Goal: Obtain resource: Download file/media

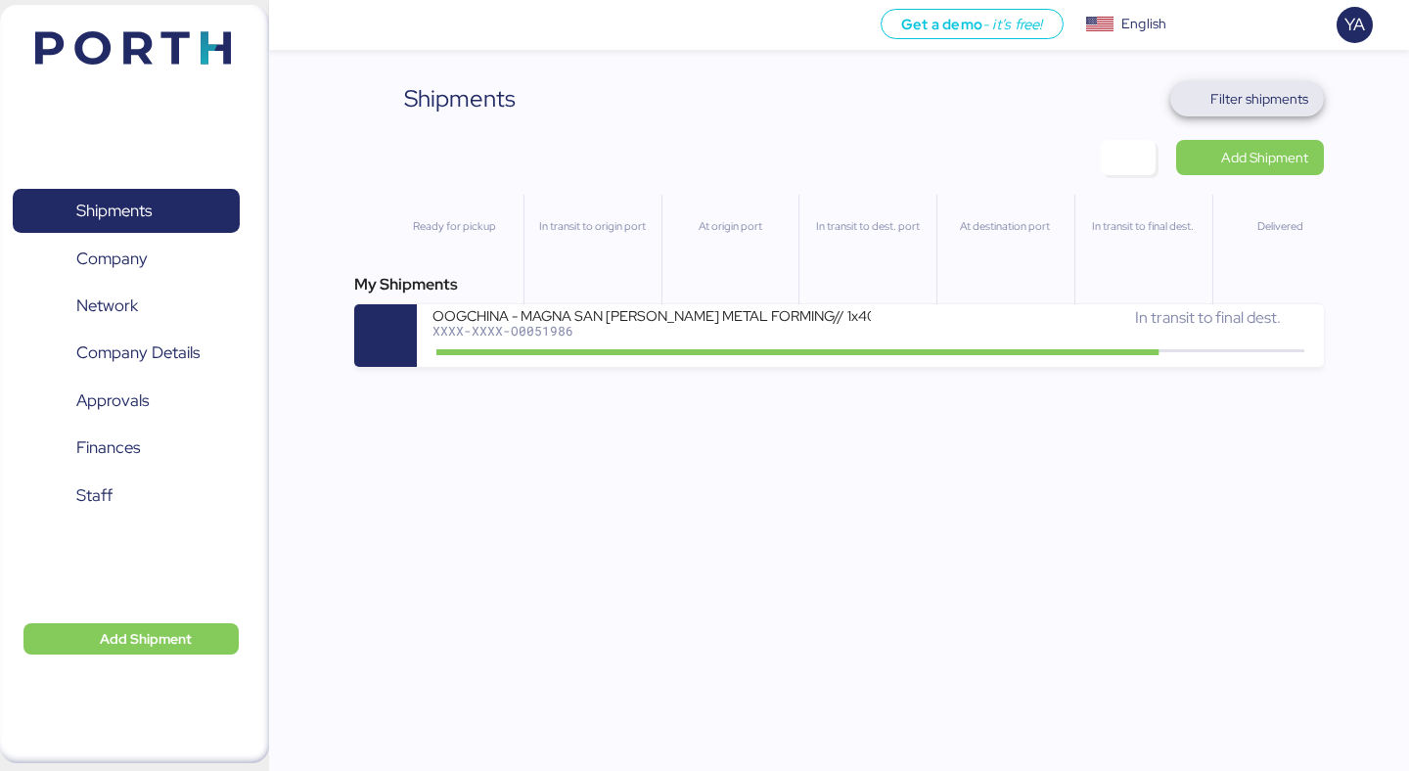
click at [1265, 87] on span "Filter shipments" at bounding box center [1259, 98] width 98 height 23
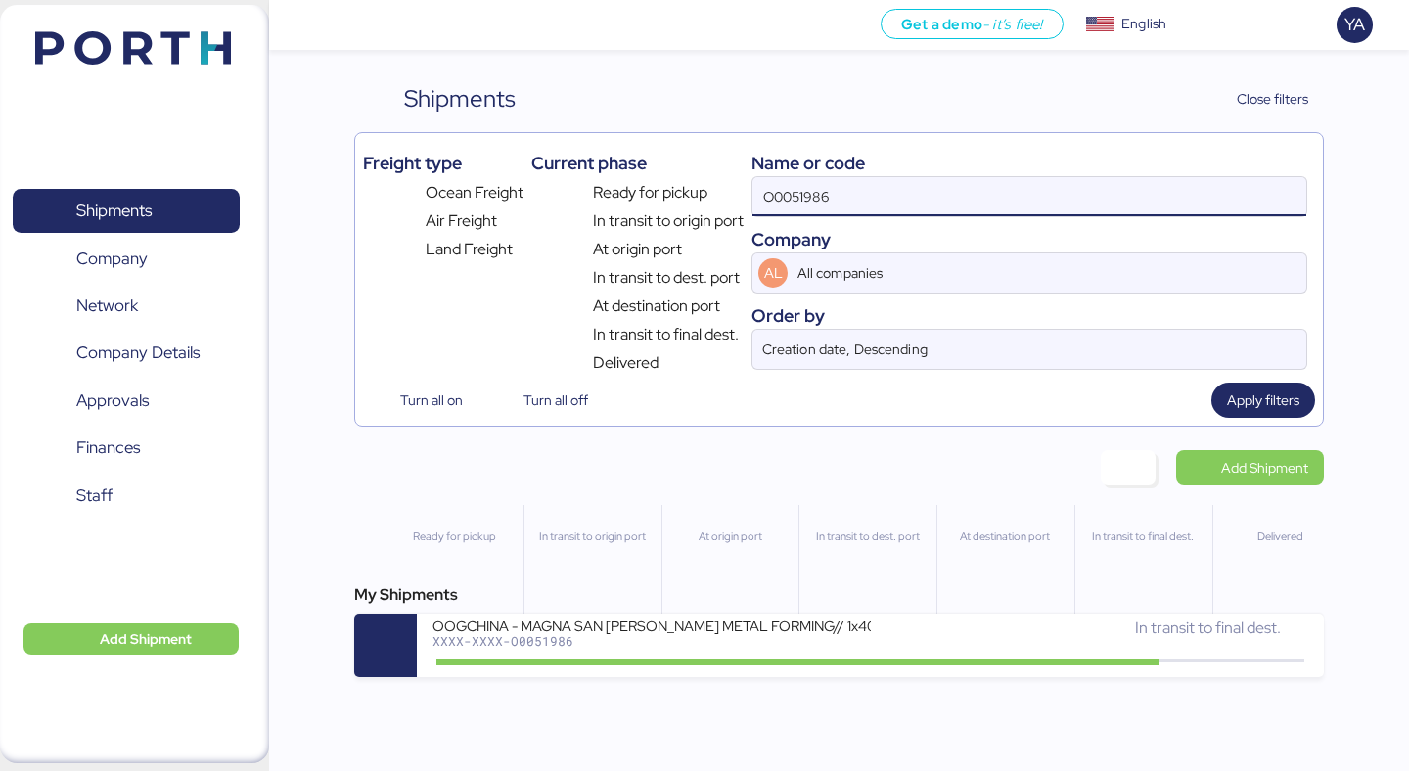
click at [993, 215] on input "O0051986" at bounding box center [1029, 196] width 554 height 39
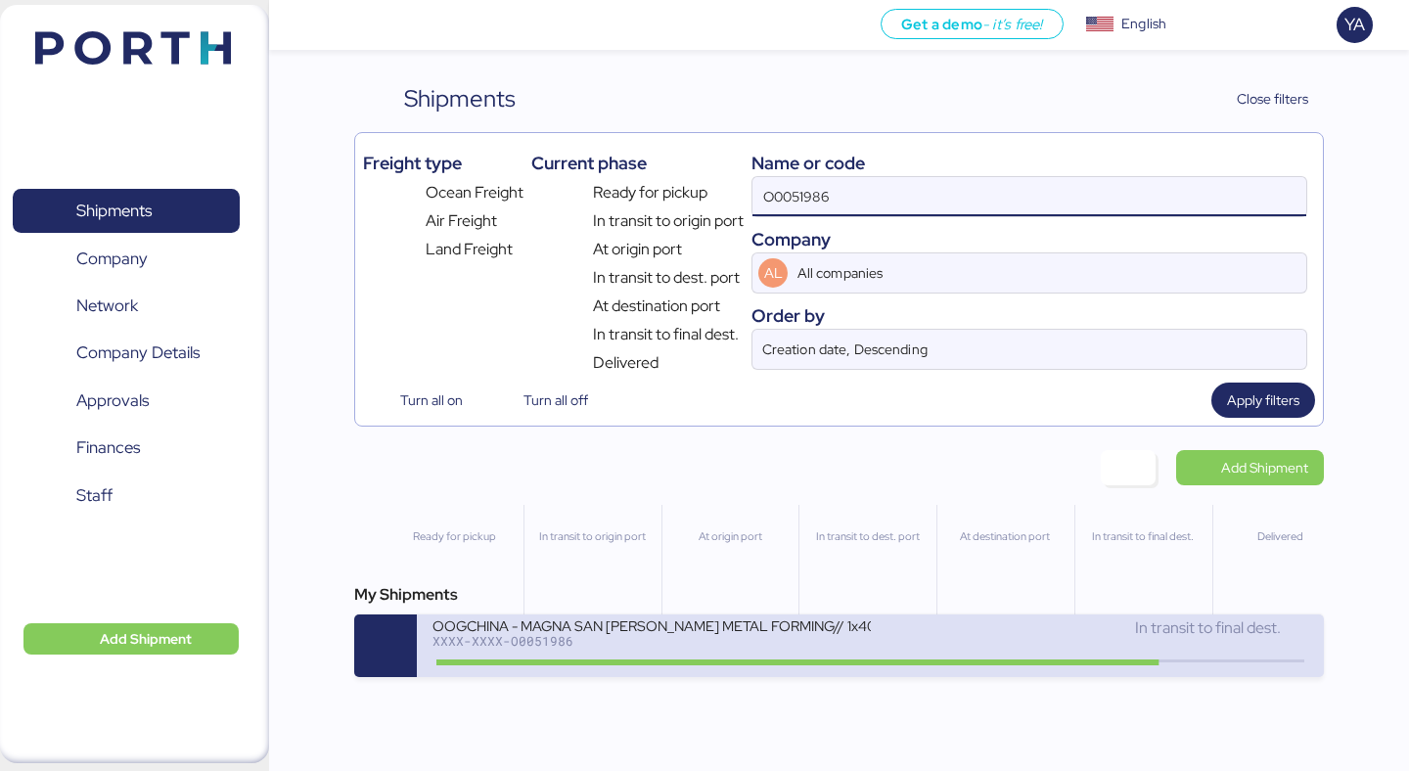
click at [784, 669] on div "OOGCHINA - MAGNA SAN [PERSON_NAME] METAL FORMING// 1x40OT // YANTIAN - MANZANIL…" at bounding box center [870, 645] width 906 height 63
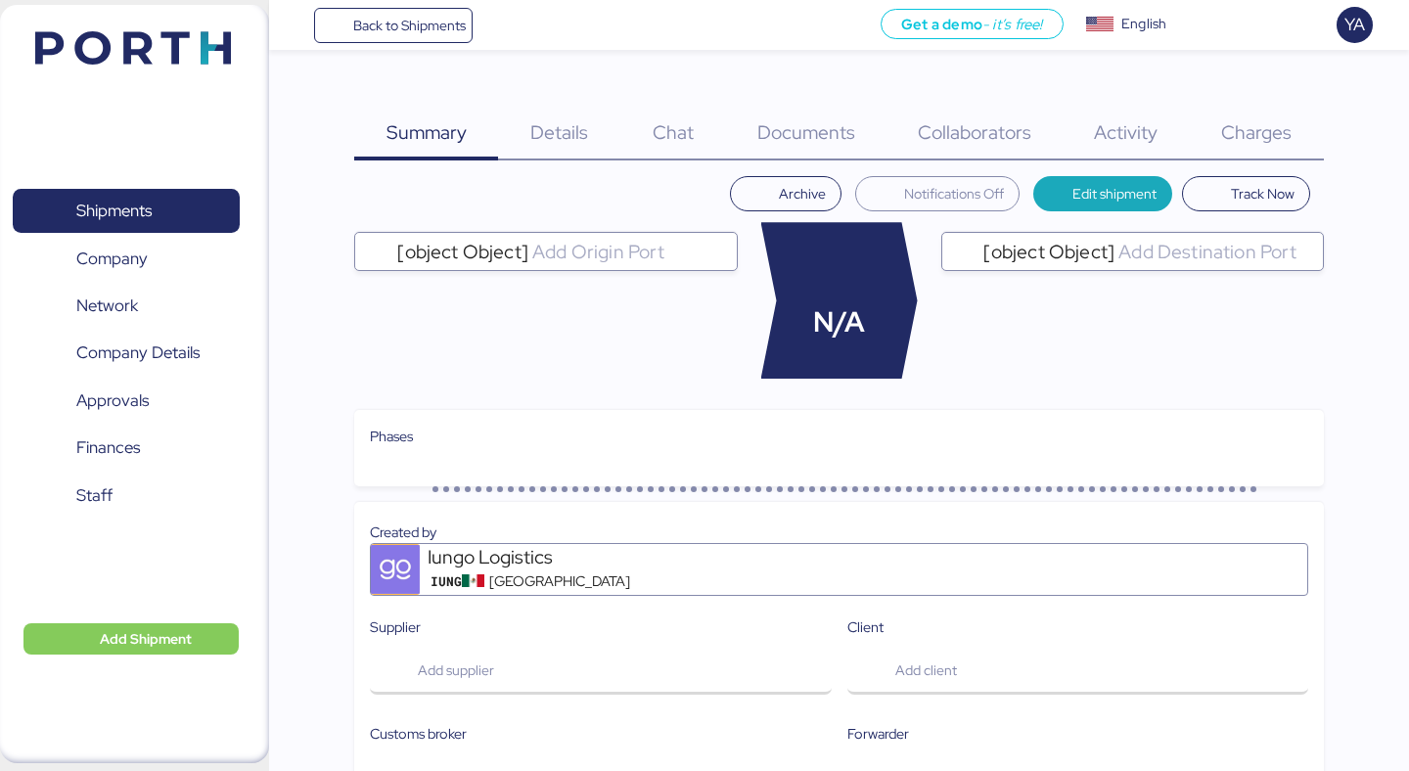
click at [1240, 105] on div "Charges 0" at bounding box center [1257, 120] width 134 height 79
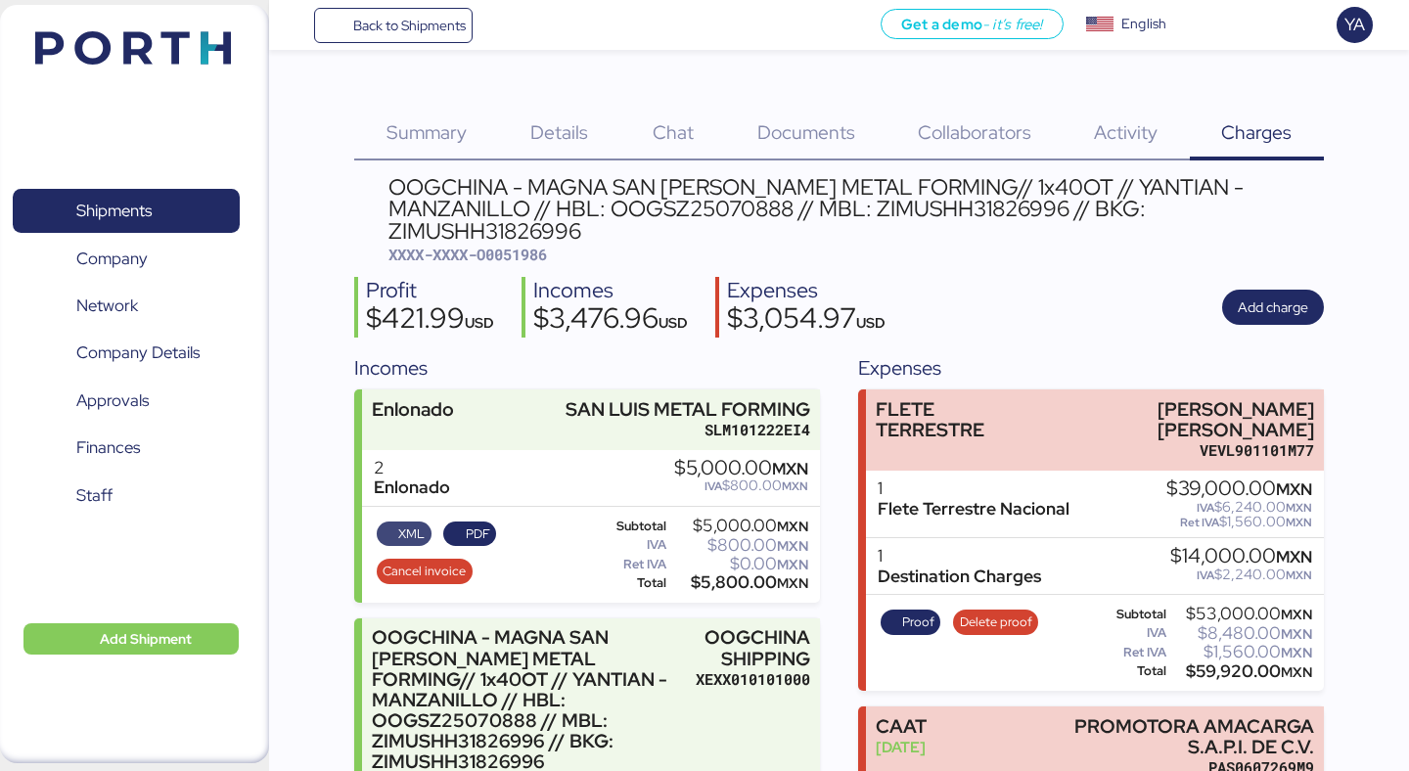
click at [406, 523] on span "XML" at bounding box center [411, 534] width 26 height 22
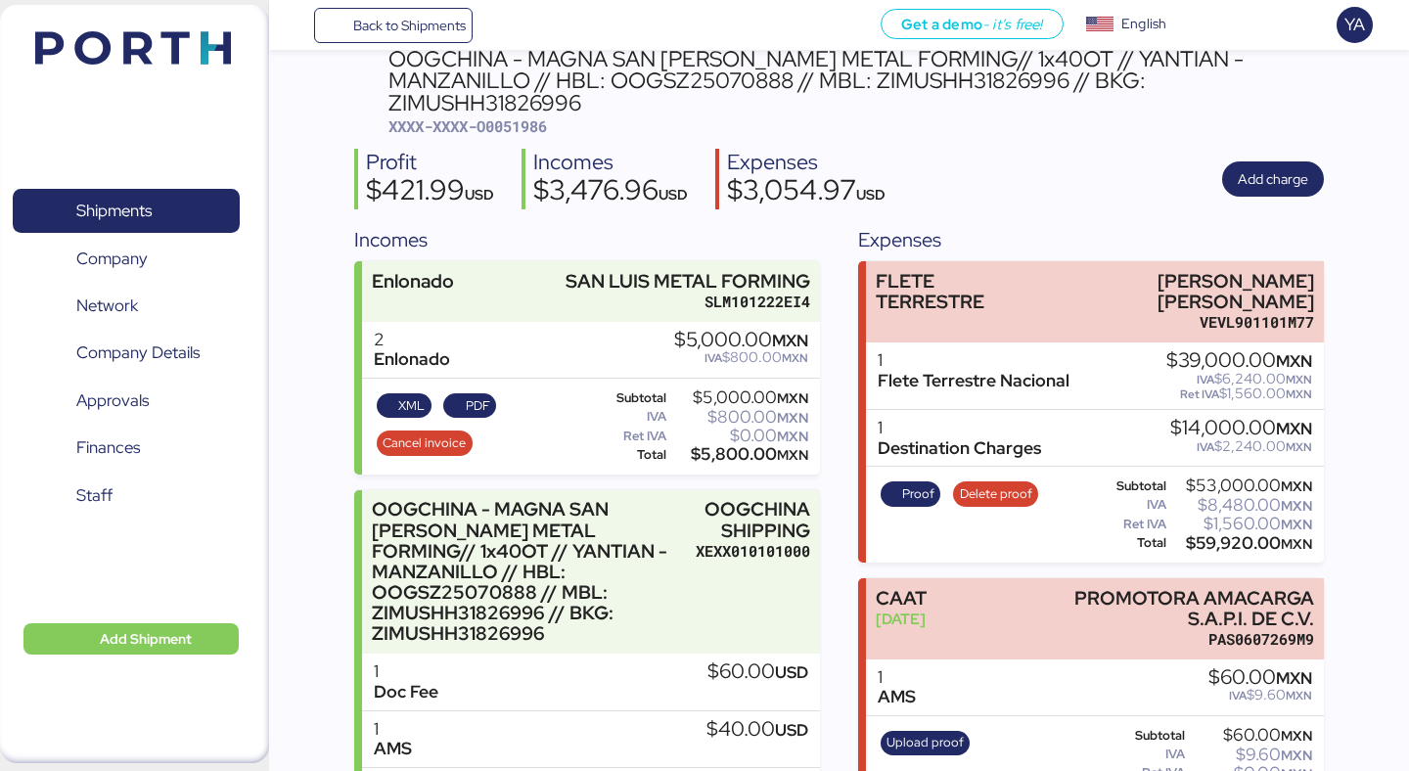
scroll to position [124, 0]
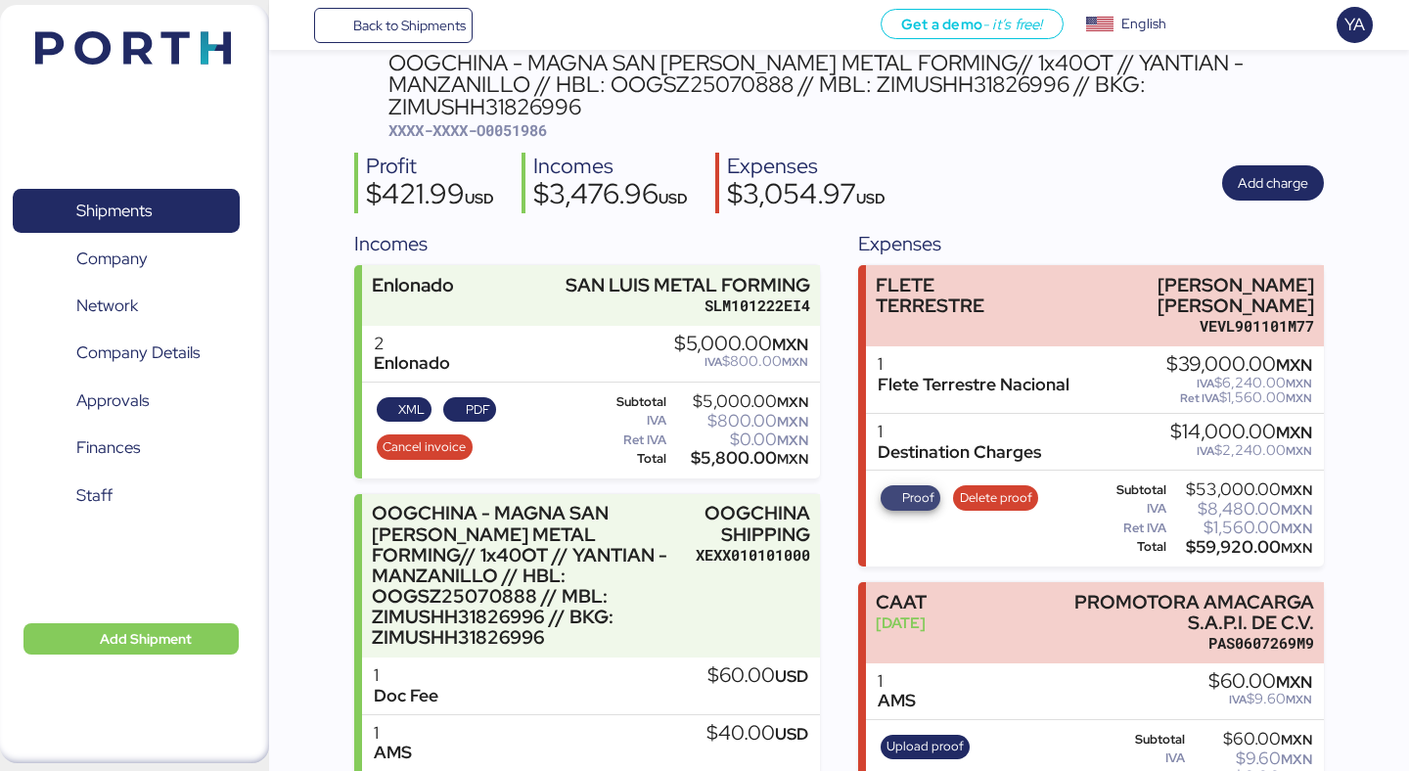
click at [916, 487] on span "Proof" at bounding box center [918, 498] width 32 height 22
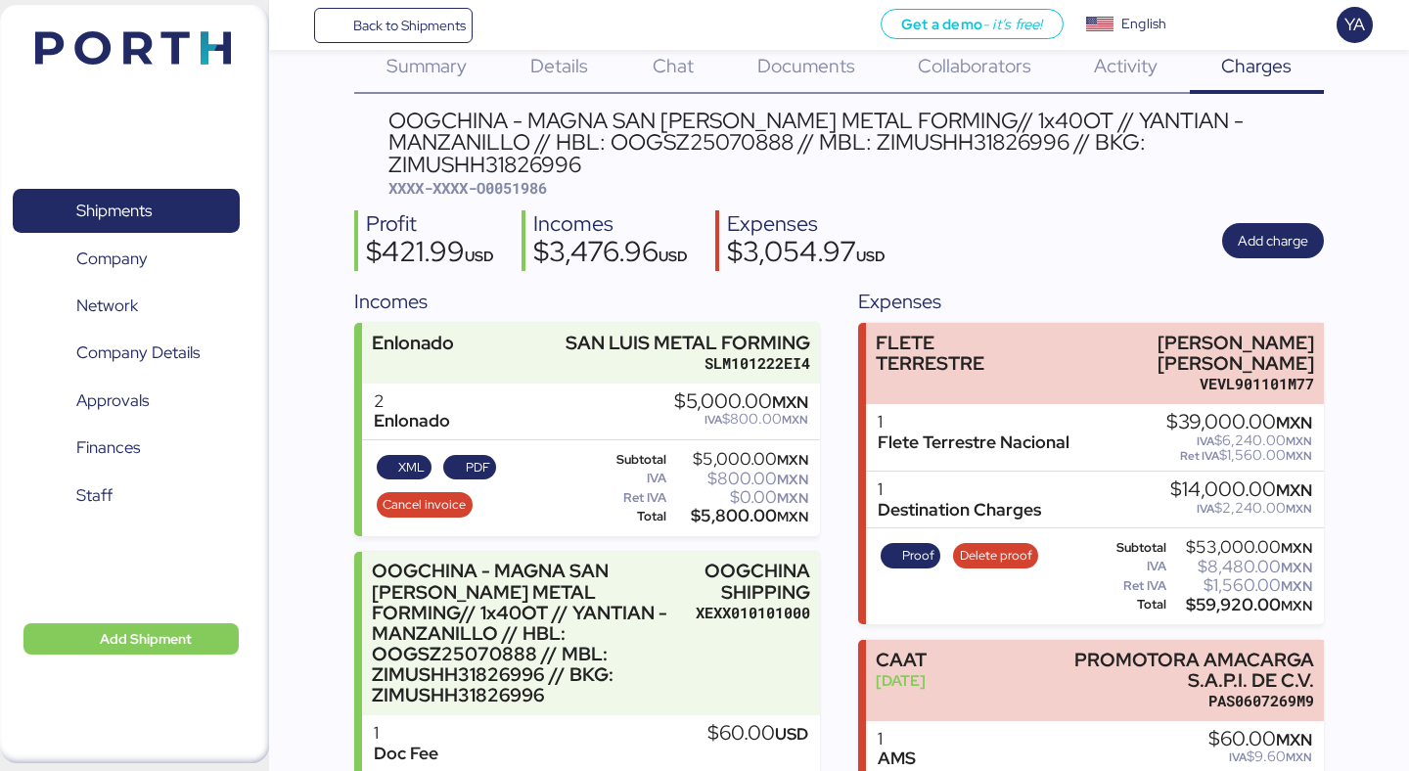
scroll to position [0, 0]
